Goal: Task Accomplishment & Management: Complete application form

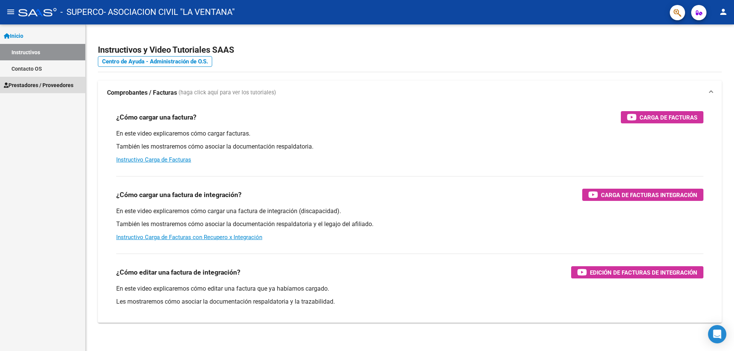
click at [31, 86] on span "Prestadores / Proveedores" at bounding box center [39, 85] width 70 height 8
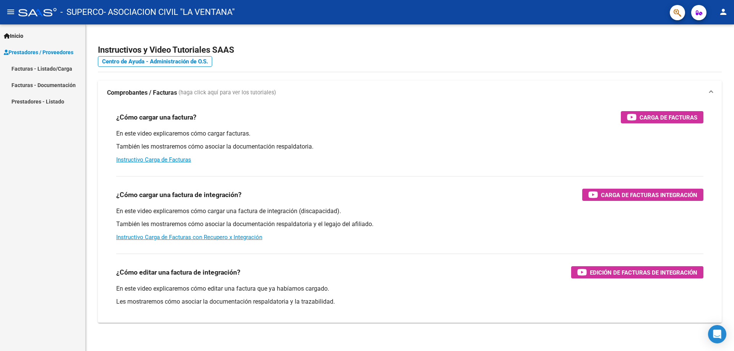
click at [52, 67] on link "Facturas - Listado/Carga" at bounding box center [42, 68] width 85 height 16
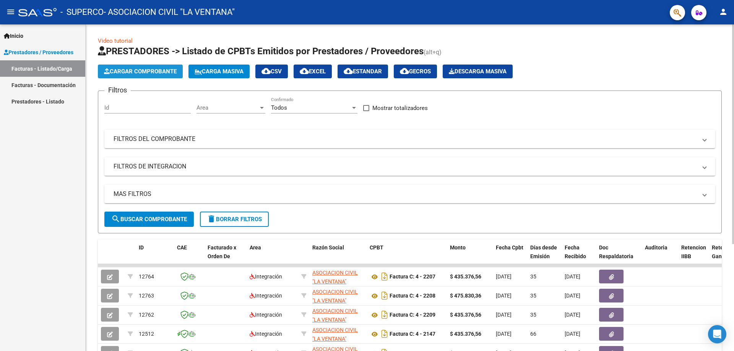
click at [146, 72] on span "Cargar Comprobante" at bounding box center [140, 71] width 73 height 7
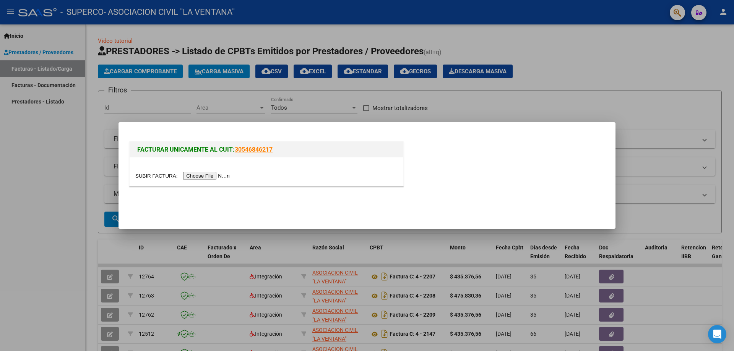
click at [209, 175] on input "file" at bounding box center [183, 176] width 97 height 8
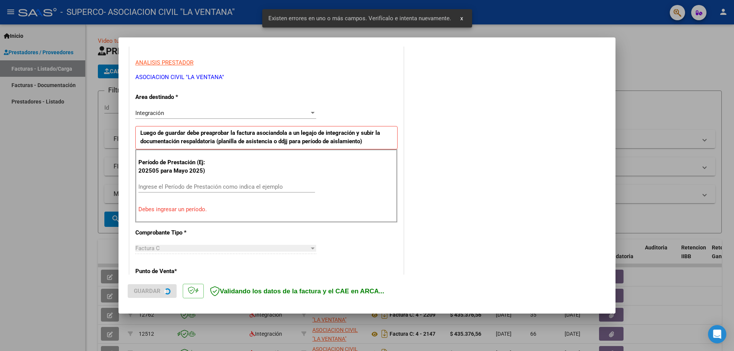
scroll to position [138, 0]
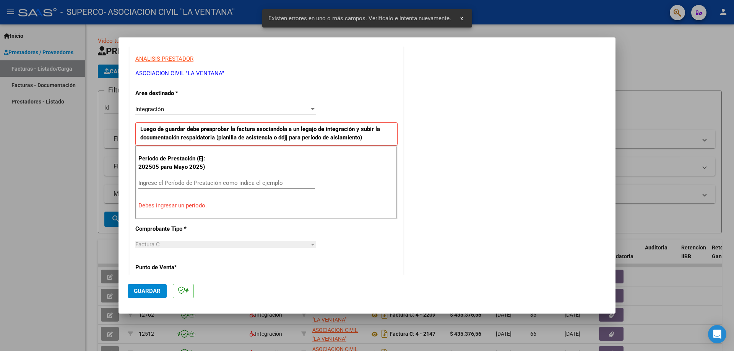
click at [199, 182] on input "Ingrese el Período de Prestación como indica el ejemplo" at bounding box center [226, 183] width 177 height 7
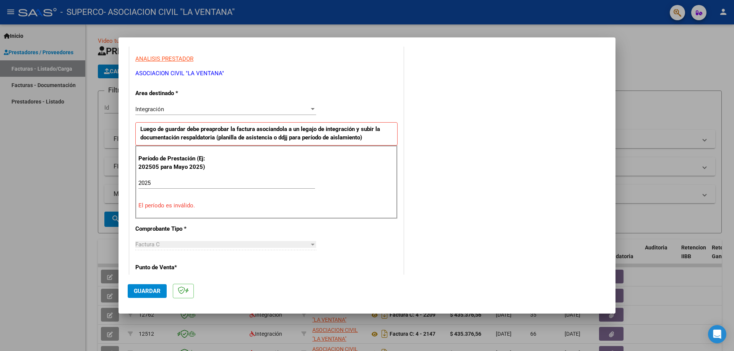
click at [284, 178] on div "2025 Ingrese el Período de Prestación como indica el ejemplo" at bounding box center [226, 182] width 177 height 11
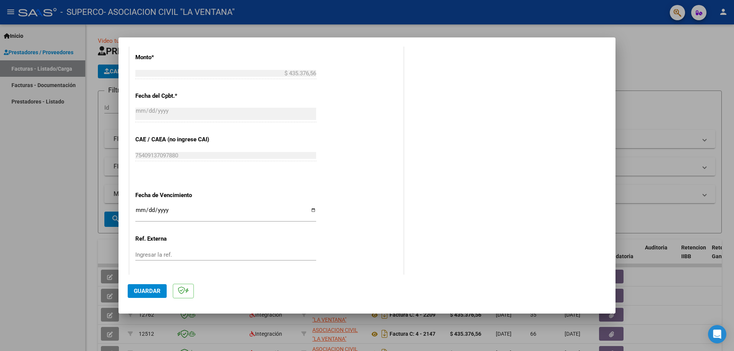
scroll to position [443, 0]
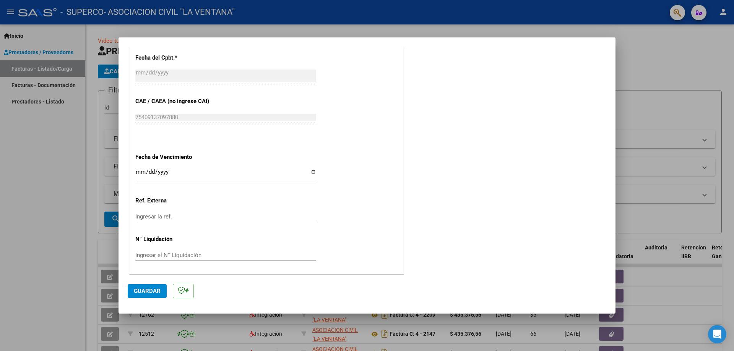
type input "202509"
click at [309, 173] on input "Ingresar la fecha" at bounding box center [225, 175] width 181 height 12
type input "[DATE]"
click at [143, 290] on span "Guardar" at bounding box center [147, 291] width 27 height 7
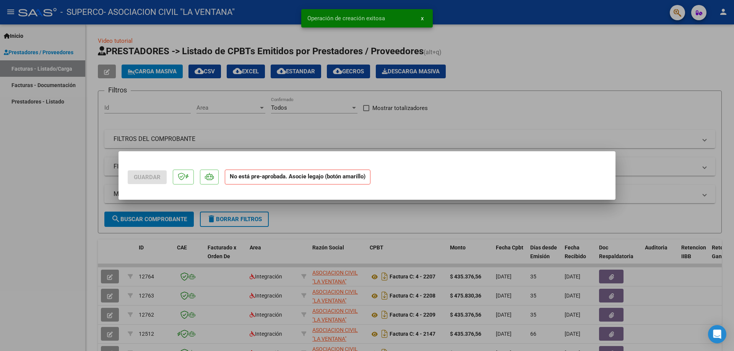
scroll to position [0, 0]
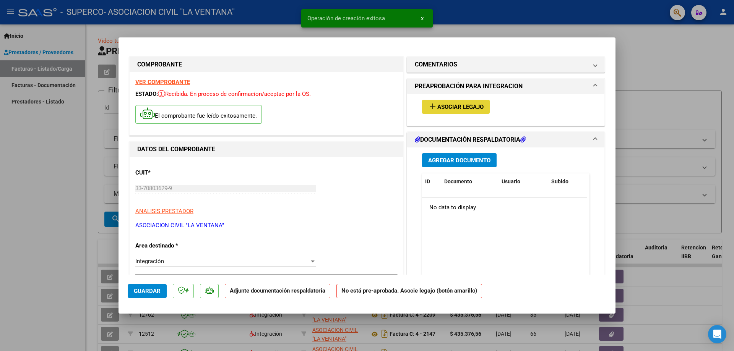
click at [466, 110] on span "Asociar Legajo" at bounding box center [460, 107] width 46 height 7
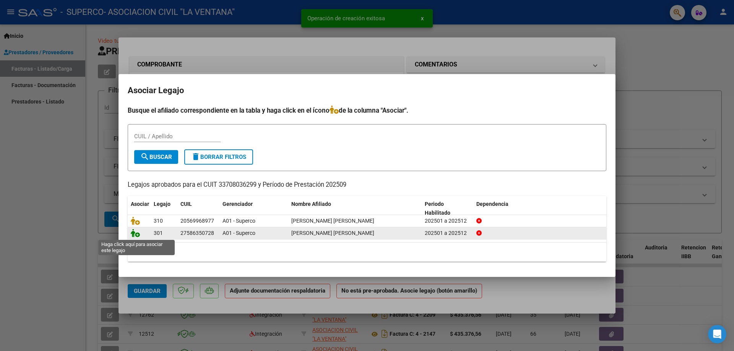
click at [135, 234] on icon at bounding box center [135, 233] width 9 height 8
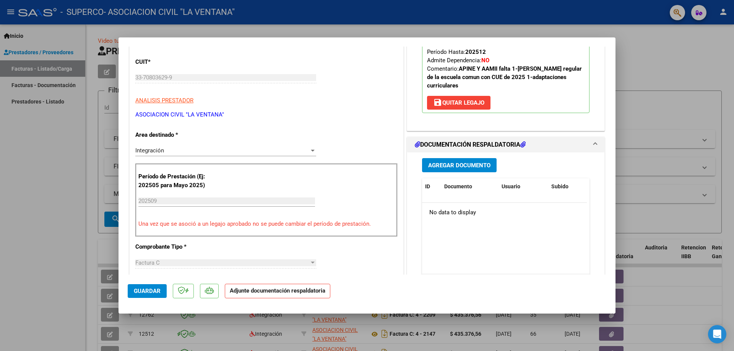
scroll to position [115, 0]
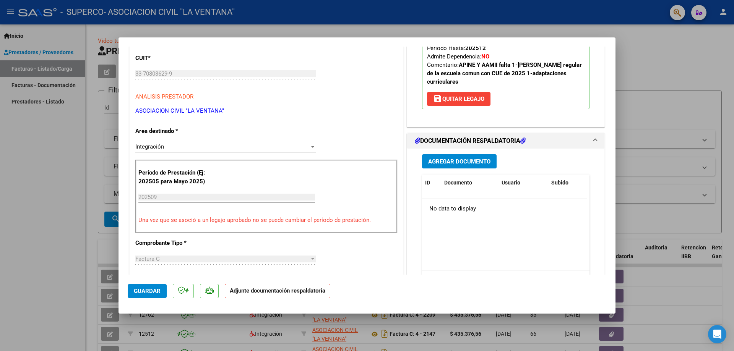
click at [461, 159] on span "Agregar Documento" at bounding box center [459, 161] width 62 height 7
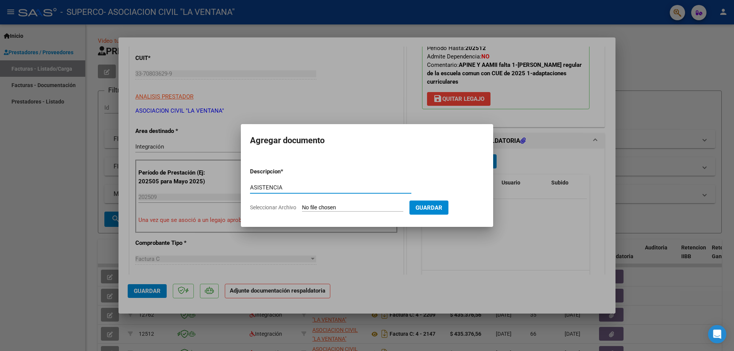
type input "ASISTENCIA"
click at [346, 209] on input "Seleccionar Archivo" at bounding box center [352, 207] width 101 height 7
type input "C:\fakepath\[PERSON_NAME] SEP TTO.pdf"
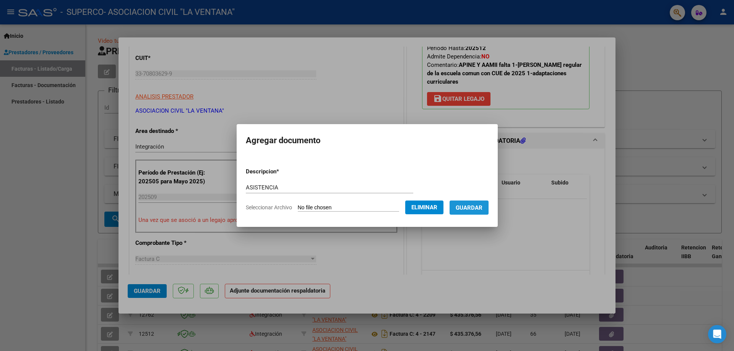
click at [475, 209] on span "Guardar" at bounding box center [468, 207] width 27 height 7
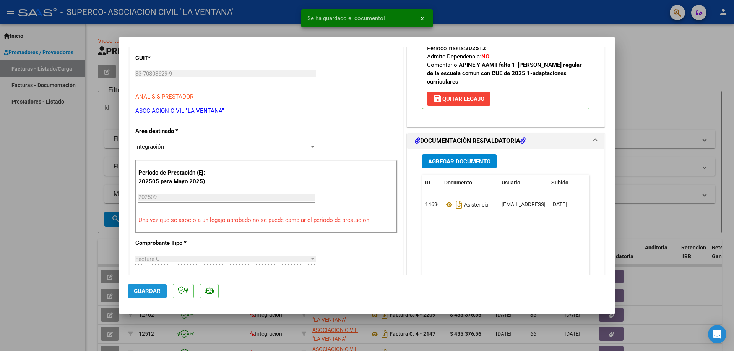
click at [143, 290] on span "Guardar" at bounding box center [147, 291] width 27 height 7
click at [678, 13] on div at bounding box center [367, 175] width 734 height 351
type input "$ 0,00"
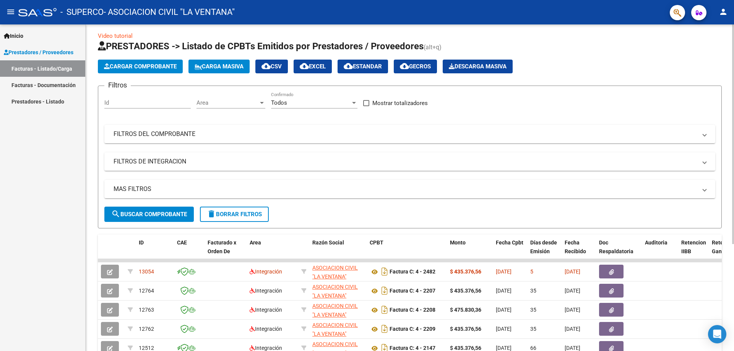
scroll to position [0, 0]
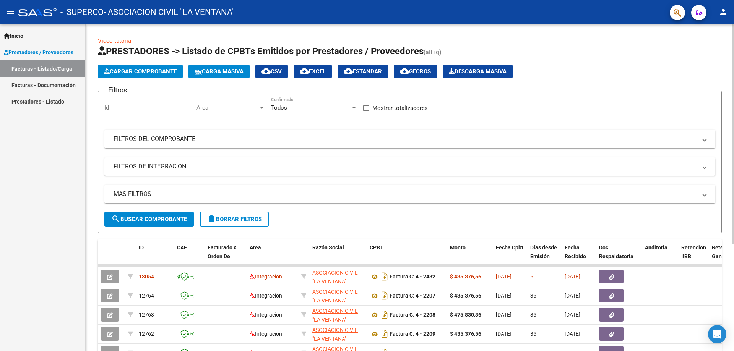
click at [159, 73] on span "Cargar Comprobante" at bounding box center [140, 71] width 73 height 7
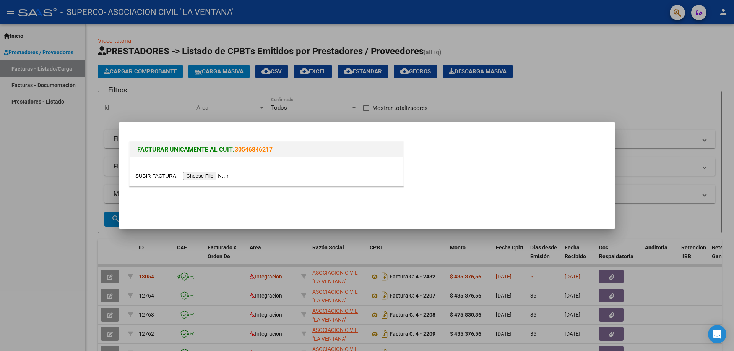
click at [212, 177] on input "file" at bounding box center [183, 176] width 97 height 8
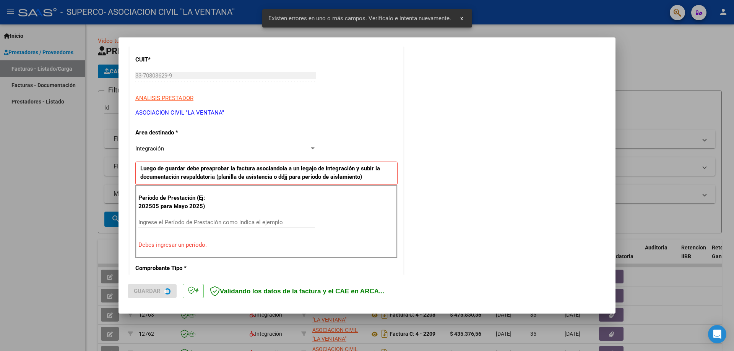
scroll to position [138, 0]
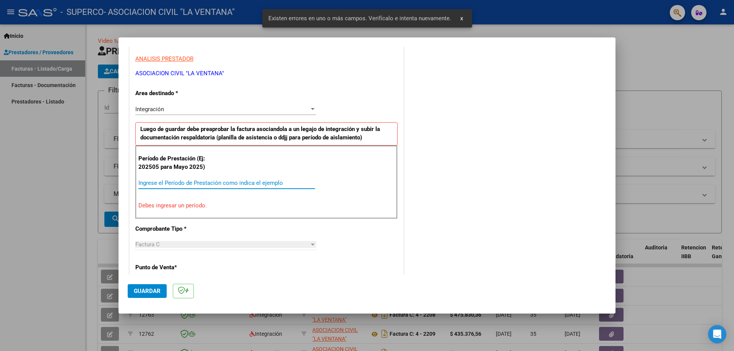
click at [187, 182] on input "Ingrese el Período de Prestación como indica el ejemplo" at bounding box center [226, 183] width 177 height 7
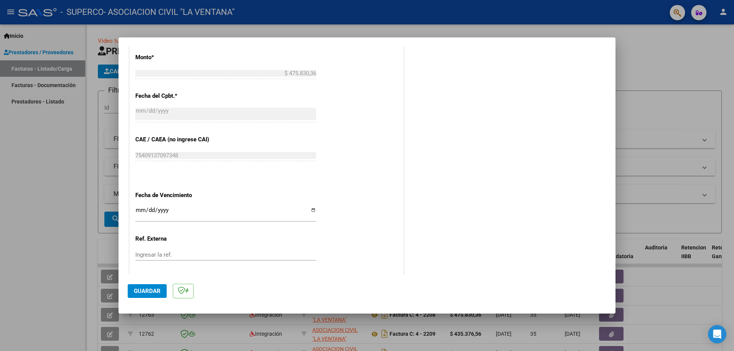
scroll to position [444, 0]
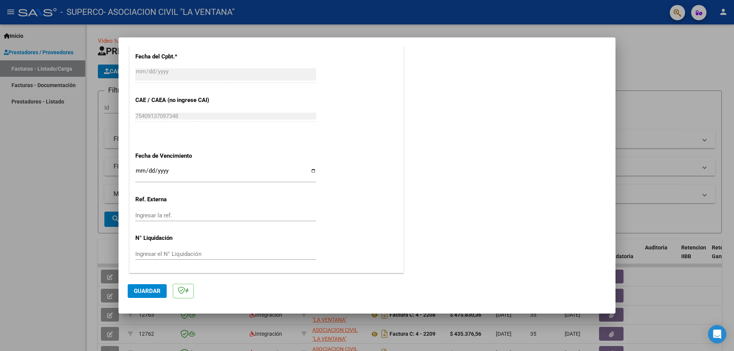
type input "202509"
click at [313, 173] on input "Ingresar la fecha" at bounding box center [225, 174] width 181 height 12
type input "[DATE]"
click at [145, 290] on span "Guardar" at bounding box center [147, 291] width 27 height 7
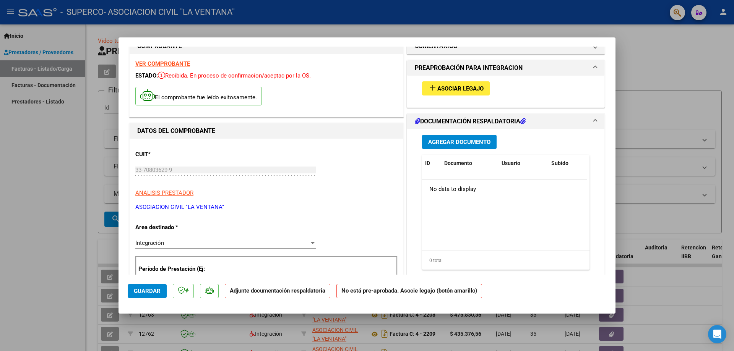
scroll to position [0, 0]
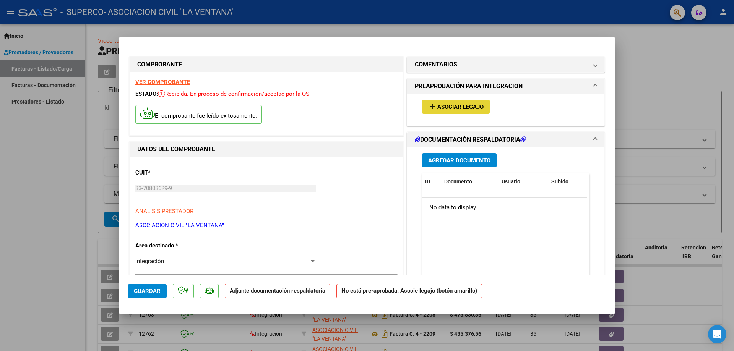
click at [459, 110] on span "Asociar Legajo" at bounding box center [460, 107] width 46 height 7
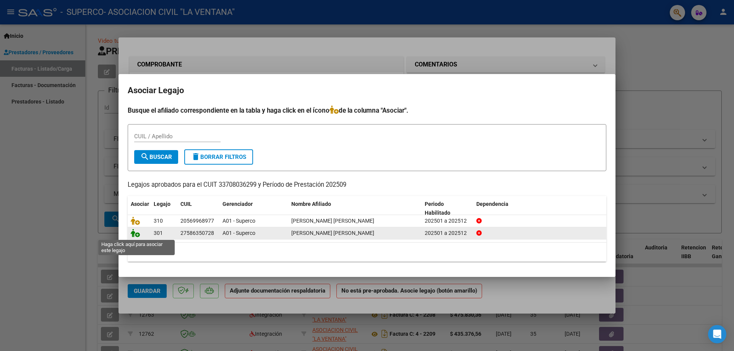
click at [136, 234] on icon at bounding box center [135, 233] width 9 height 8
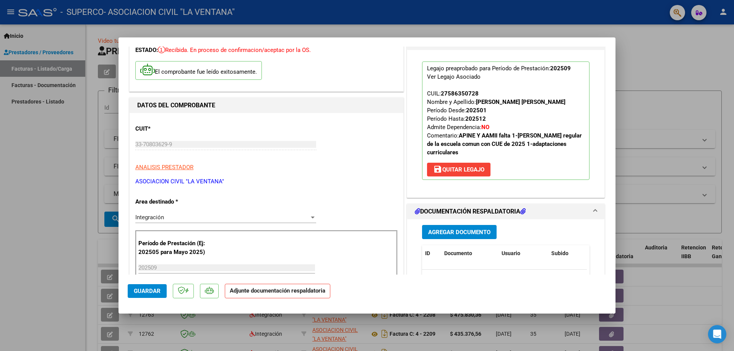
scroll to position [76, 0]
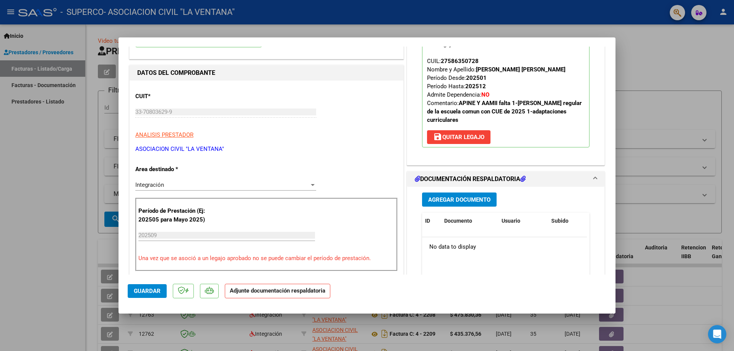
click at [454, 202] on span "Agregar Documento" at bounding box center [459, 199] width 62 height 7
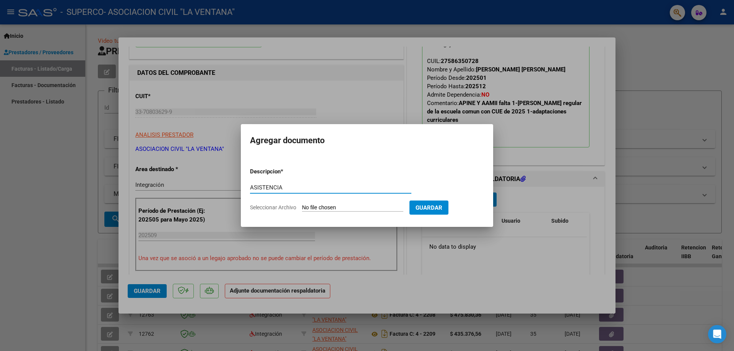
type input "ASISTENCIA"
click at [347, 209] on input "Seleccionar Archivo" at bounding box center [352, 207] width 101 height 7
type input "C:\fakepath\[PERSON_NAME] SEPTIEMBRE SAIE.pdf"
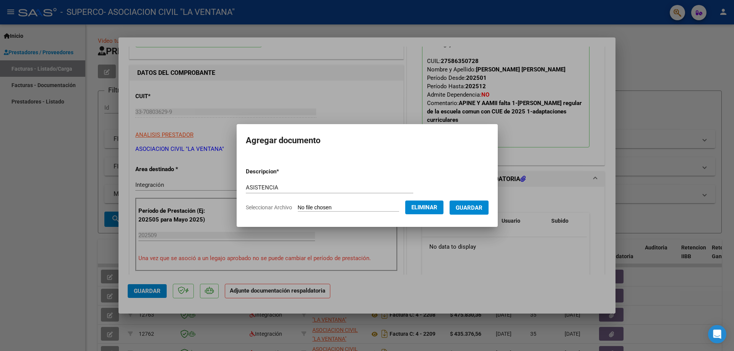
click at [476, 210] on span "Guardar" at bounding box center [468, 207] width 27 height 7
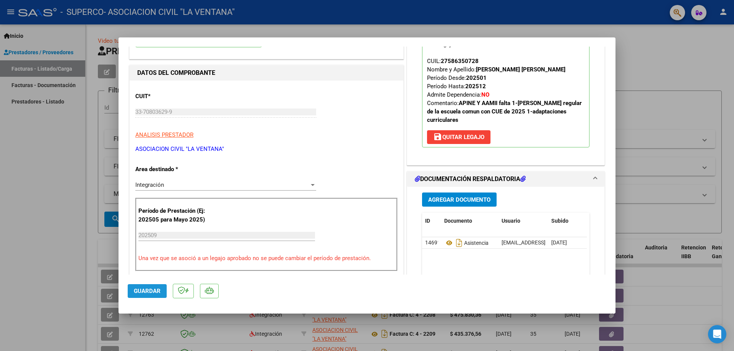
click at [152, 291] on span "Guardar" at bounding box center [147, 291] width 27 height 7
click at [679, 8] on div at bounding box center [367, 175] width 734 height 351
type input "$ 0,00"
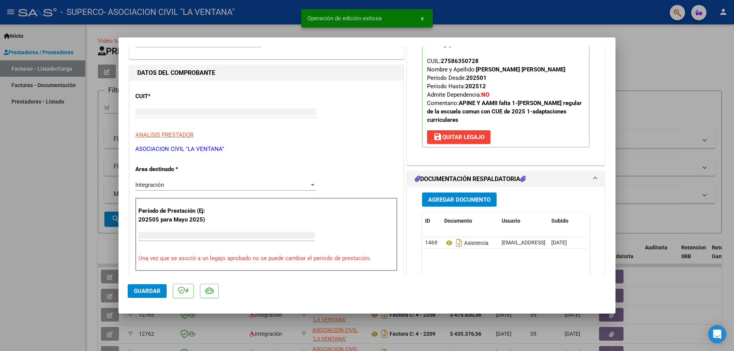
scroll to position [0, 0]
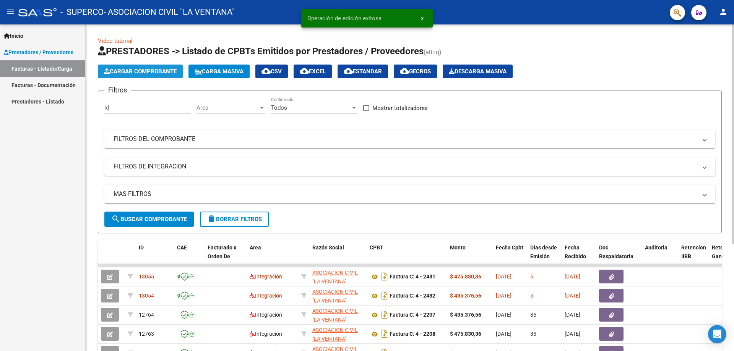
click at [163, 72] on span "Cargar Comprobante" at bounding box center [140, 71] width 73 height 7
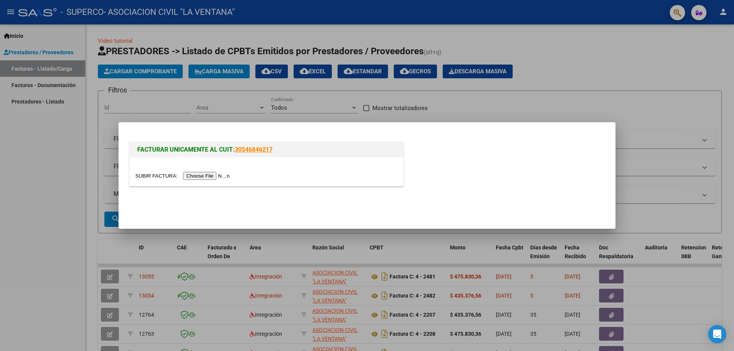
click at [211, 177] on input "file" at bounding box center [183, 176] width 97 height 8
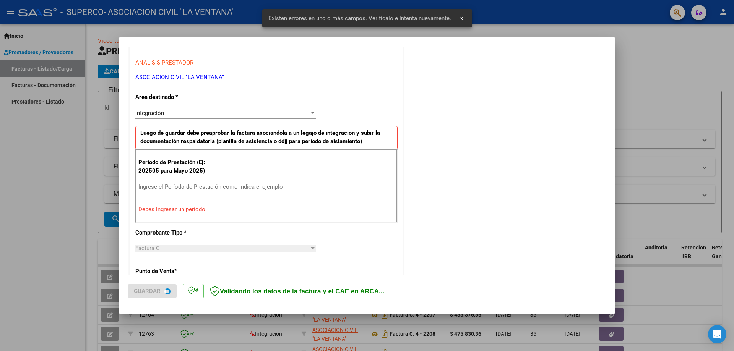
scroll to position [138, 0]
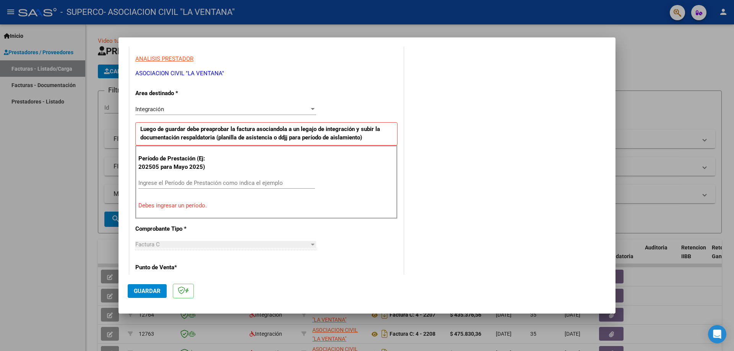
click at [155, 183] on input "Ingrese el Período de Prestación como indica el ejemplo" at bounding box center [226, 183] width 177 height 7
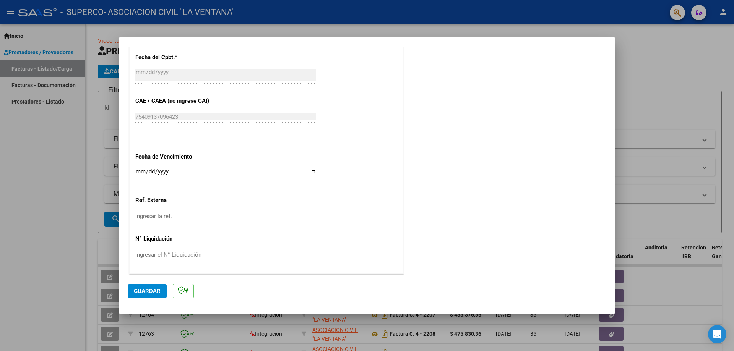
scroll to position [444, 0]
type input "202509"
click at [310, 171] on input "Ingresar la fecha" at bounding box center [225, 174] width 181 height 12
type input "[DATE]"
click at [146, 292] on span "Guardar" at bounding box center [147, 291] width 27 height 7
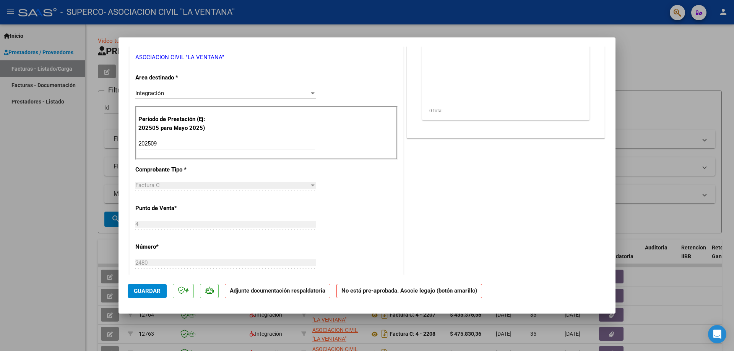
scroll to position [0, 0]
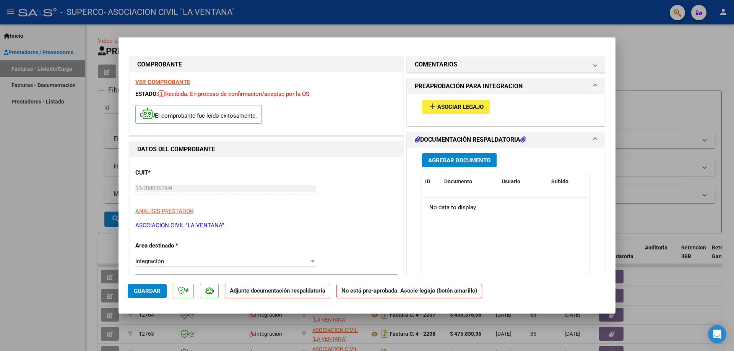
click at [443, 106] on span "Asociar Legajo" at bounding box center [460, 107] width 46 height 7
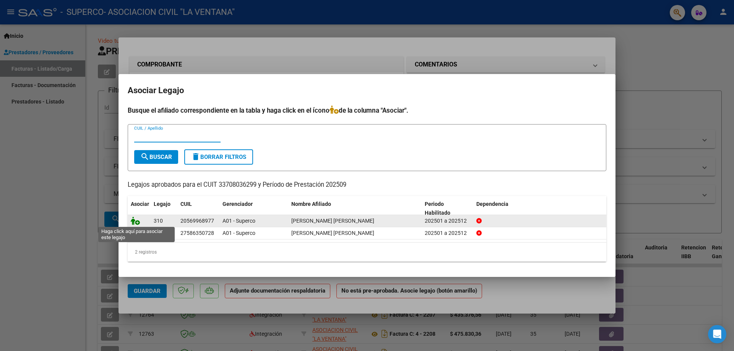
click at [136, 221] on icon at bounding box center [135, 221] width 9 height 8
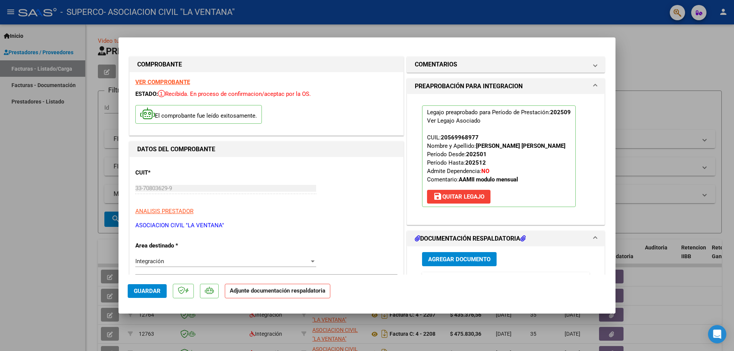
click at [456, 259] on span "Agregar Documento" at bounding box center [459, 259] width 62 height 7
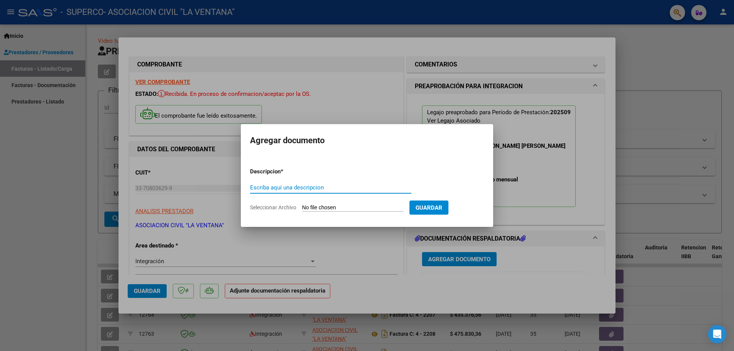
click at [277, 186] on input "Escriba aquí una descripcion" at bounding box center [330, 187] width 161 height 7
type input "ASISTENCIA"
click at [339, 205] on input "Seleccionar Archivo" at bounding box center [352, 207] width 101 height 7
type input "C:\fakepath\[PERSON_NAME] SEP.pdf"
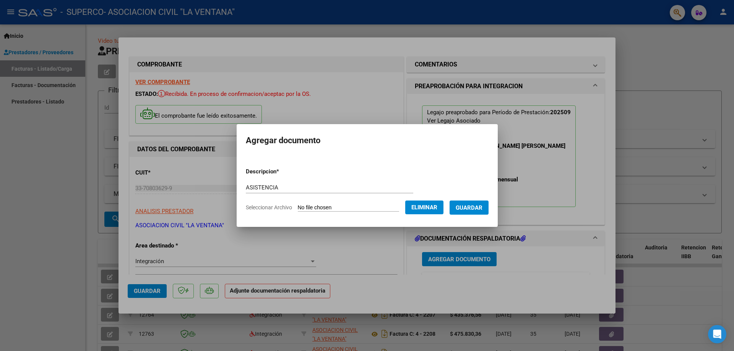
click at [481, 208] on span "Guardar" at bounding box center [468, 207] width 27 height 7
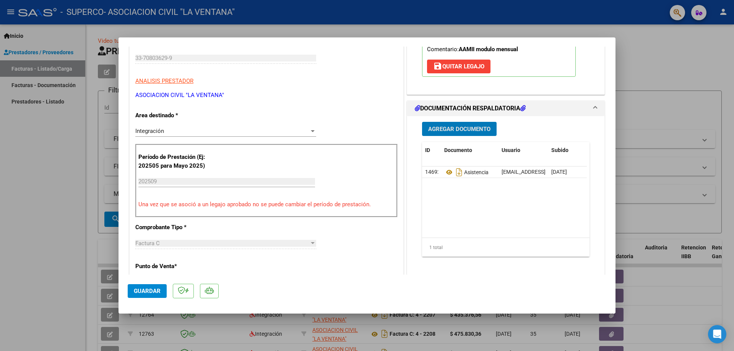
scroll to position [191, 0]
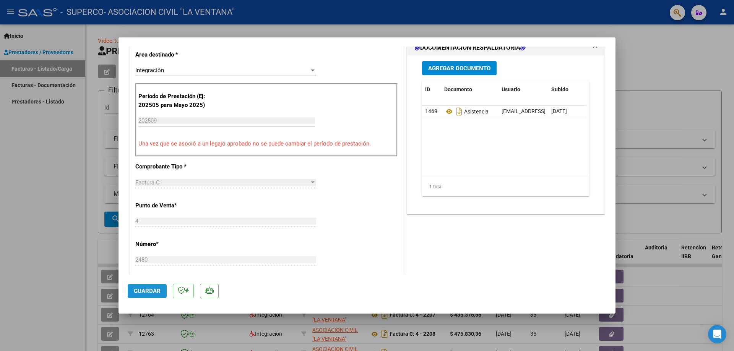
click at [138, 292] on span "Guardar" at bounding box center [147, 291] width 27 height 7
click at [723, 12] on div at bounding box center [367, 175] width 734 height 351
type input "$ 0,00"
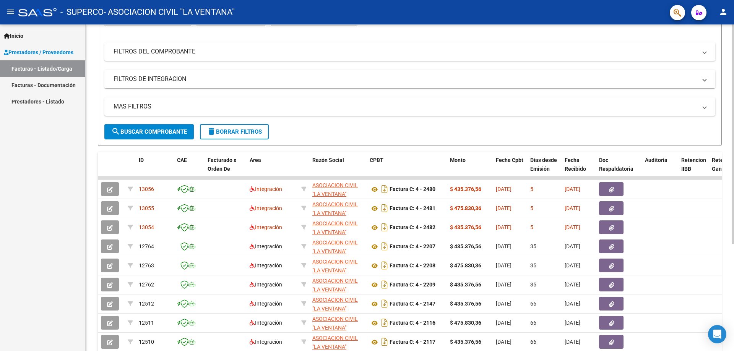
scroll to position [115, 0]
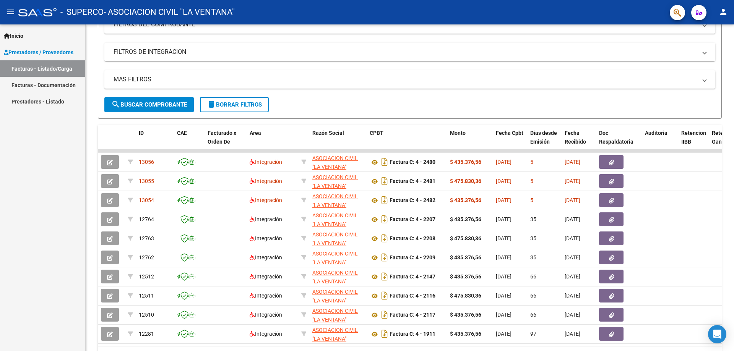
click at [721, 12] on mat-icon "person" at bounding box center [722, 11] width 9 height 9
click at [709, 49] on button "exit_to_app Salir" at bounding box center [707, 50] width 47 height 18
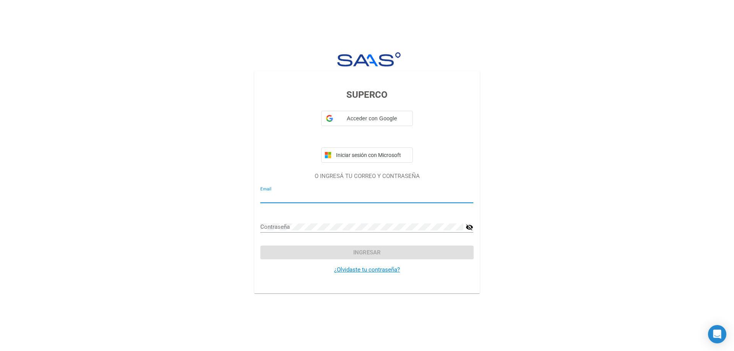
type input "[EMAIL_ADDRESS][DOMAIN_NAME]"
